Goal: Complete application form

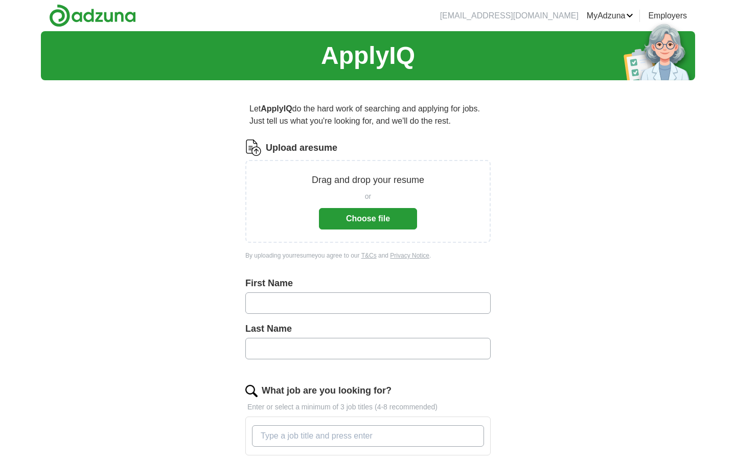
click at [382, 225] on button "Choose file" at bounding box center [368, 218] width 98 height 21
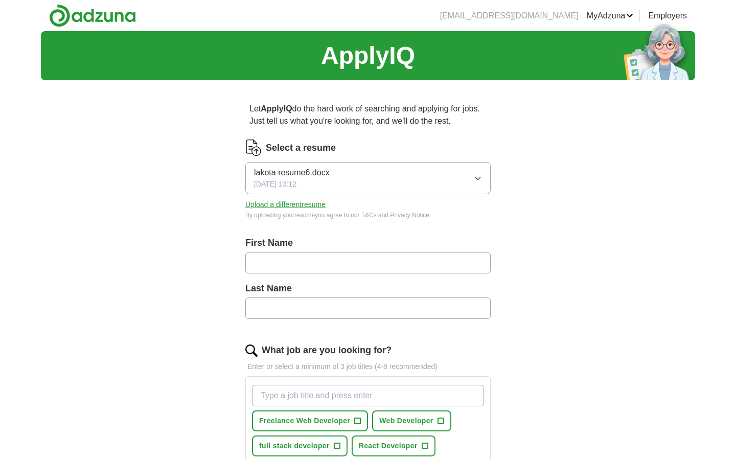
click at [338, 249] on label "First Name" at bounding box center [367, 243] width 245 height 14
click at [336, 260] on input "text" at bounding box center [367, 262] width 245 height 21
type input "*****"
click at [318, 312] on input "text" at bounding box center [367, 307] width 245 height 21
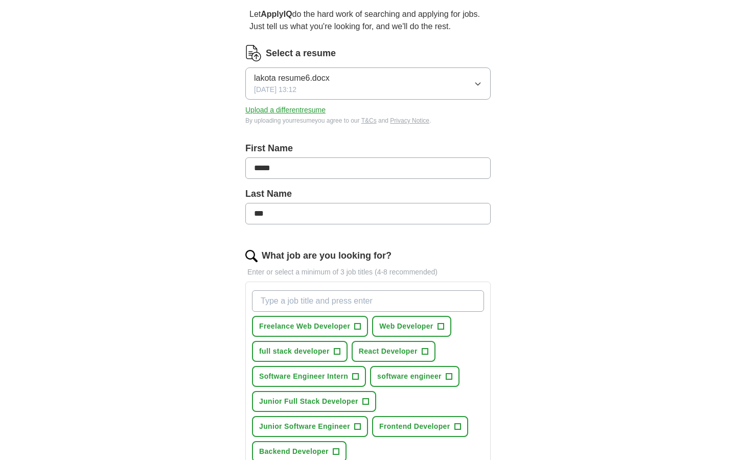
scroll to position [123, 0]
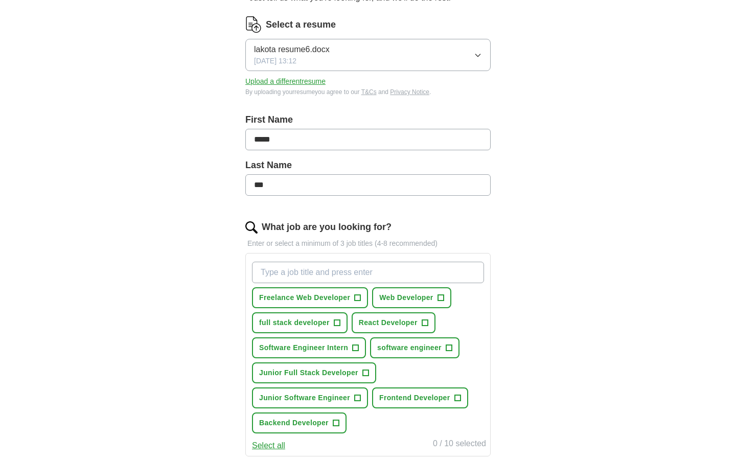
type input "***"
click at [346, 300] on span "Freelance Web Developer" at bounding box center [304, 297] width 91 height 11
click at [420, 297] on span "Web Developer" at bounding box center [406, 297] width 54 height 11
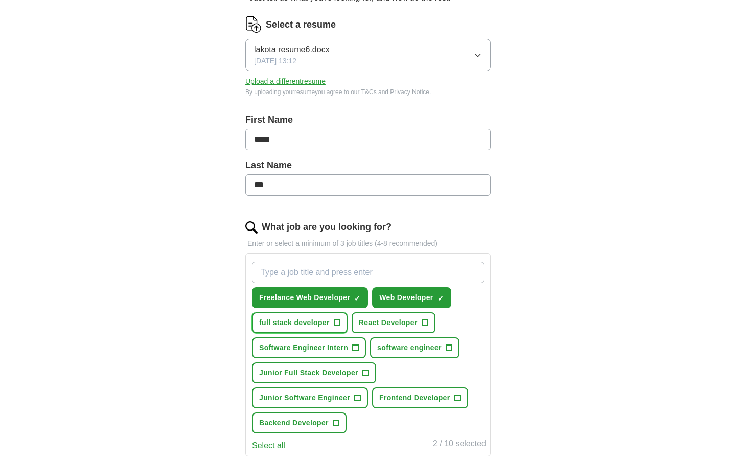
click at [319, 325] on span "full stack developer" at bounding box center [294, 322] width 71 height 11
click at [397, 323] on span "React Developer" at bounding box center [388, 322] width 59 height 11
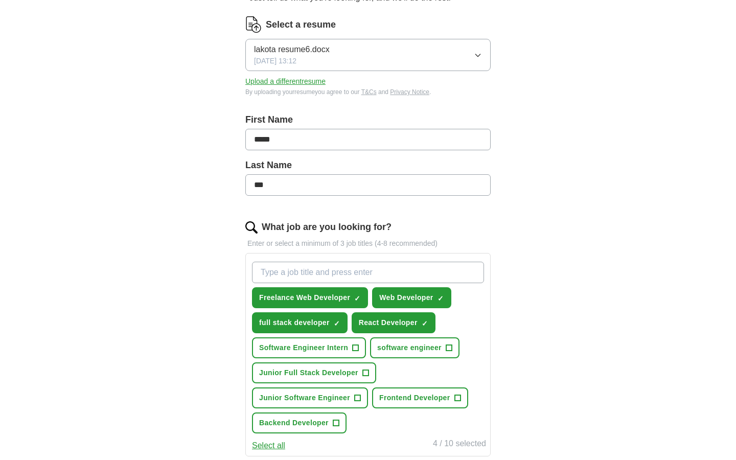
click at [335, 361] on div "Freelance Web Developer ✓ × Web Developer ✓ × full stack developer ✓ × React De…" at bounding box center [368, 348] width 236 height 180
click at [345, 347] on span "Software Engineer Intern" at bounding box center [303, 347] width 89 height 11
click at [415, 347] on span "software engineer" at bounding box center [409, 347] width 64 height 11
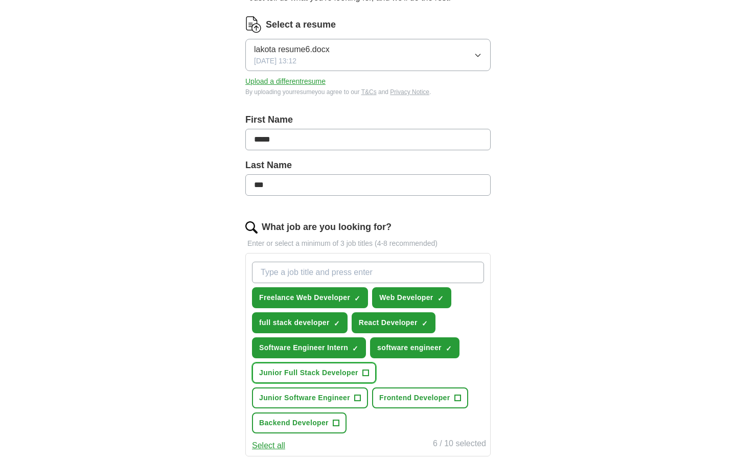
click at [358, 370] on button "Junior Full Stack Developer +" at bounding box center [314, 372] width 124 height 21
click at [346, 399] on span "Junior Software Engineer" at bounding box center [304, 397] width 91 height 11
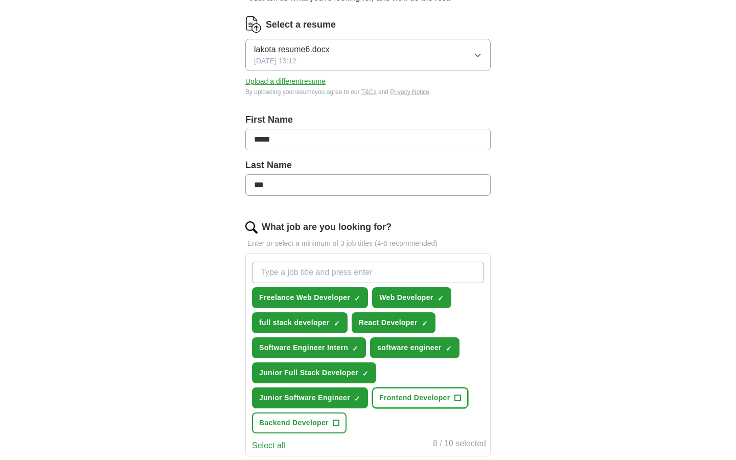
click at [419, 401] on span "Frontend Developer" at bounding box center [414, 397] width 71 height 11
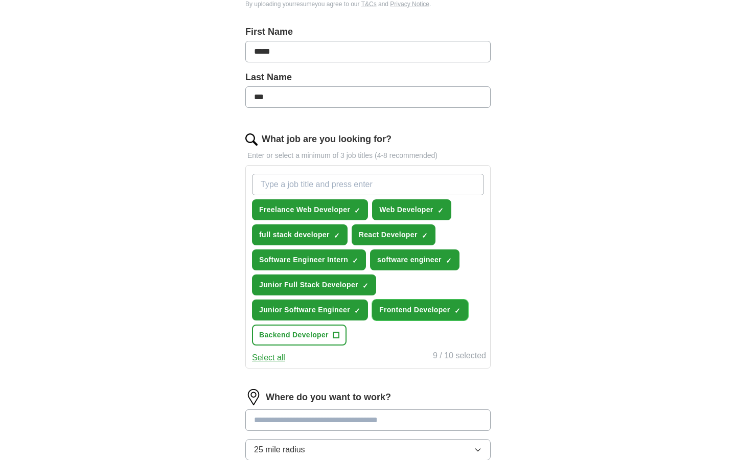
scroll to position [220, 0]
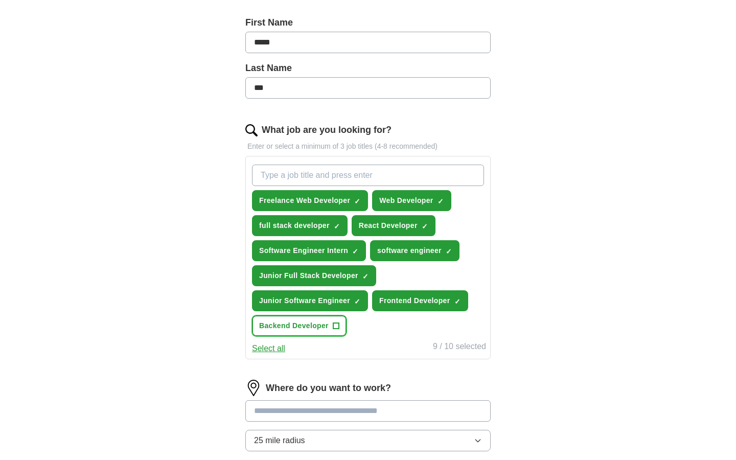
click at [324, 329] on span "Backend Developer" at bounding box center [293, 325] width 69 height 11
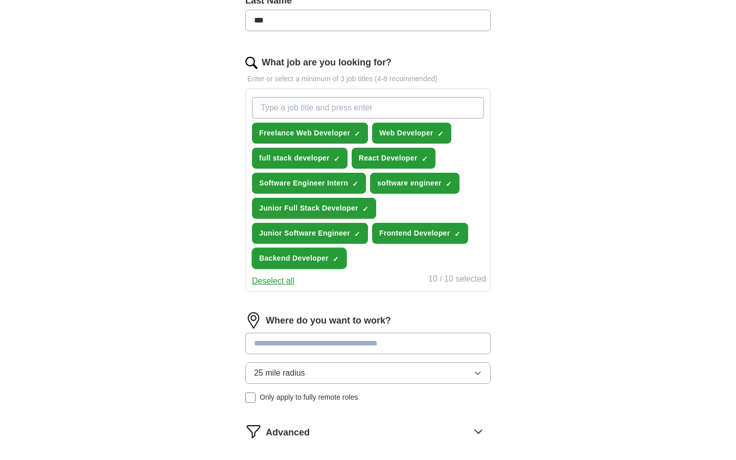
scroll to position [289, 0]
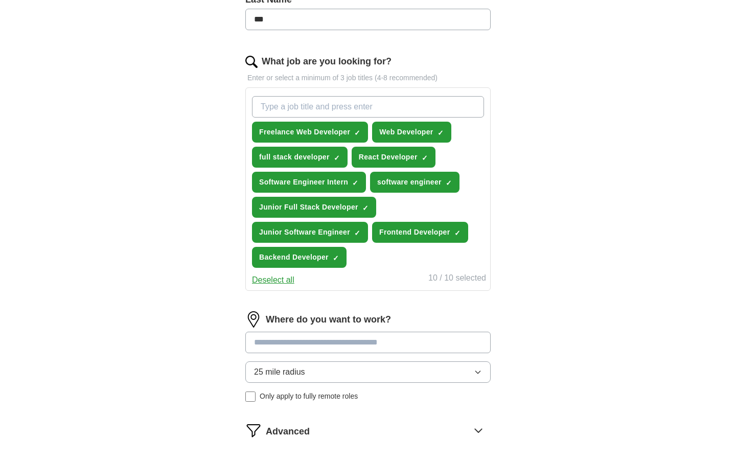
click at [361, 344] on input at bounding box center [367, 342] width 245 height 21
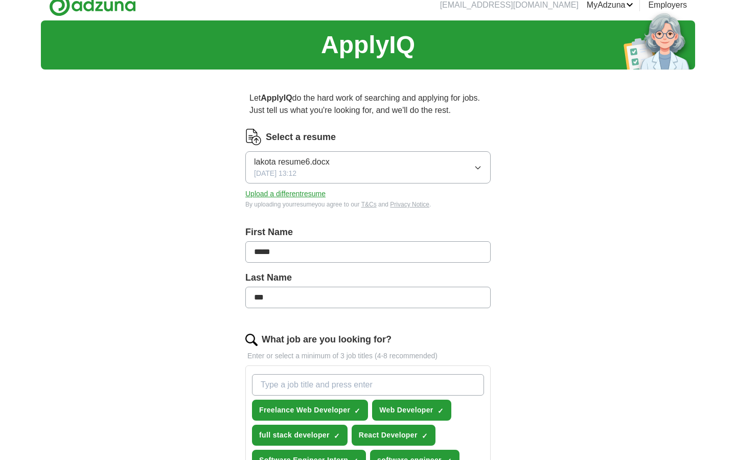
scroll to position [0, 0]
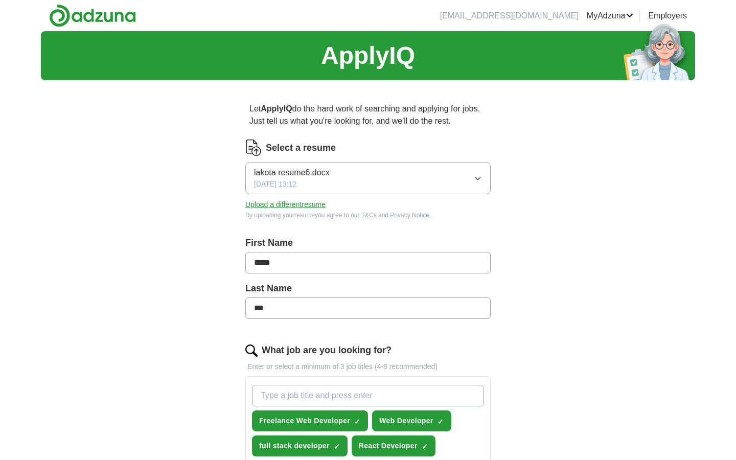
type input "*****"
